Goal: Task Accomplishment & Management: Use online tool/utility

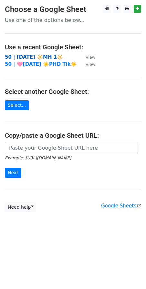
click at [24, 56] on strong "50 | [DATE] 🔆MH 1🔆" at bounding box center [34, 57] width 58 height 6
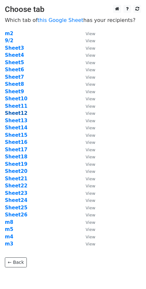
click at [20, 112] on strong "Sheet12" at bounding box center [16, 113] width 23 height 6
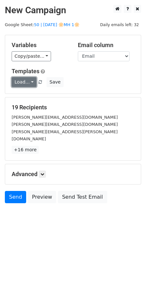
click at [24, 82] on link "Load..." at bounding box center [24, 82] width 25 height 10
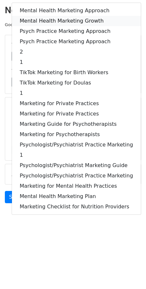
click at [64, 23] on link "Mental Health Marketing Growth" at bounding box center [76, 21] width 129 height 10
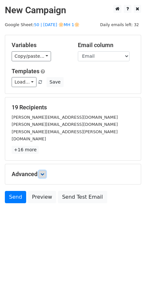
click at [42, 172] on icon at bounding box center [42, 174] width 4 height 4
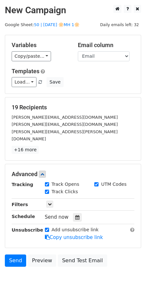
click at [74, 215] on div "Tracking Track Opens UTM Codes Track Clicks Filters Only include spreadsheet ro…" at bounding box center [73, 211] width 122 height 60
click at [76, 213] on div at bounding box center [77, 217] width 9 height 8
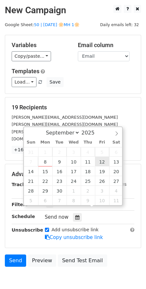
type input "2025-09-12 12:00"
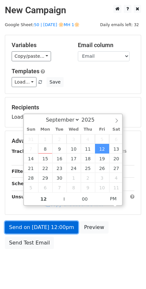
click at [61, 227] on link "Send on Sep 12 at 12:00pm" at bounding box center [41, 227] width 73 height 12
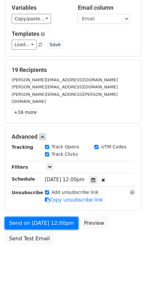
scroll to position [40, 0]
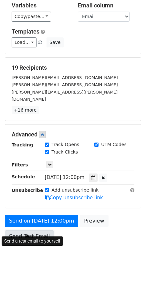
click at [33, 230] on link "Send Test Email" at bounding box center [29, 236] width 49 height 12
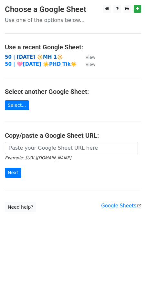
click at [52, 55] on strong "50 | [DATE] 🔆MH 1🔆" at bounding box center [34, 57] width 58 height 6
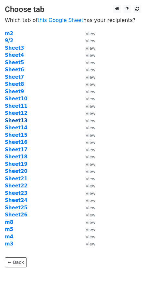
click at [18, 121] on strong "Sheet13" at bounding box center [16, 121] width 23 height 6
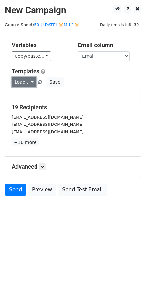
click at [24, 86] on link "Load..." at bounding box center [24, 82] width 25 height 10
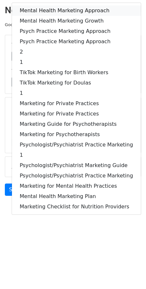
click at [58, 14] on link "Mental Health Marketing Approach" at bounding box center [76, 10] width 129 height 10
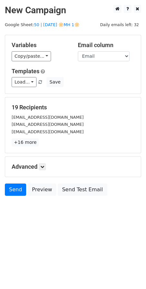
click at [54, 164] on h5 "Advanced" at bounding box center [73, 166] width 122 height 7
drag, startPoint x: 51, startPoint y: 171, endPoint x: 46, endPoint y: 169, distance: 5.6
click at [46, 169] on div "Advanced Tracking Track Opens UTM Codes Track Clicks Filters Only include sprea…" at bounding box center [72, 167] width 135 height 20
click at [46, 168] on link at bounding box center [42, 166] width 7 height 7
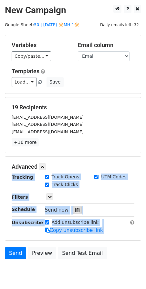
click at [77, 210] on div at bounding box center [77, 209] width 9 height 8
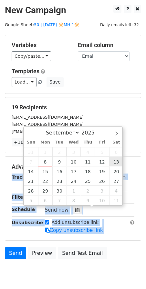
type input "2025-09-13 12:00"
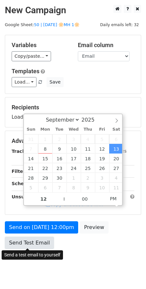
click at [38, 241] on link "Send Test Email" at bounding box center [29, 242] width 49 height 12
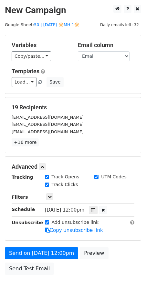
click at [58, 19] on main "New Campaign Daily emails left: 32 Google Sheet: 50 | SEP 1 2025 🔆MH 1🔆 Variabl…" at bounding box center [73, 141] width 146 height 273
click at [54, 28] on main "New Campaign Daily emails left: 32 Google Sheet: 50 | SEP 1 2025 🔆MH 1🔆 Variabl…" at bounding box center [73, 141] width 146 height 273
click at [49, 25] on link "50 | [DATE] 🔆MH 1🔆" at bounding box center [56, 24] width 45 height 5
click at [26, 154] on form "Variables Copy/paste... {{Name}} {{Email}} Email column Name Email Templates Lo…" at bounding box center [73, 156] width 136 height 243
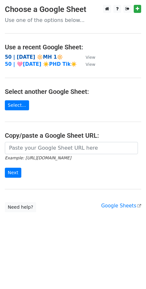
click at [47, 55] on strong "50 | [DATE] 🔆MH 1🔆" at bounding box center [34, 57] width 58 height 6
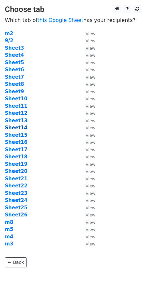
click at [20, 128] on strong "Sheet14" at bounding box center [16, 128] width 23 height 6
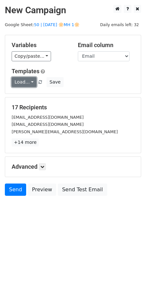
click at [26, 83] on link "Load..." at bounding box center [24, 82] width 25 height 10
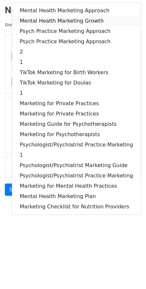
drag, startPoint x: 65, startPoint y: 21, endPoint x: 63, endPoint y: 122, distance: 101.5
click at [65, 21] on link "Mental Health Marketing Growth" at bounding box center [76, 21] width 129 height 10
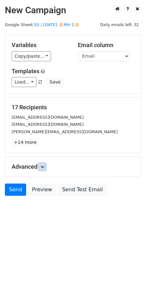
click at [44, 168] on link at bounding box center [42, 166] width 7 height 7
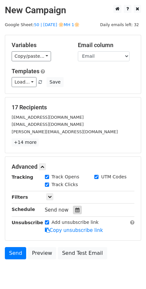
click at [75, 211] on icon at bounding box center [77, 209] width 4 height 5
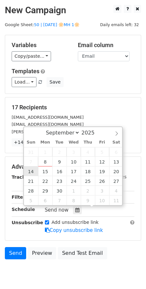
type input "[DATE] 12:00"
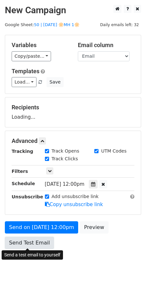
click at [34, 243] on link "Send Test Email" at bounding box center [29, 242] width 49 height 12
